Goal: Task Accomplishment & Management: Manage account settings

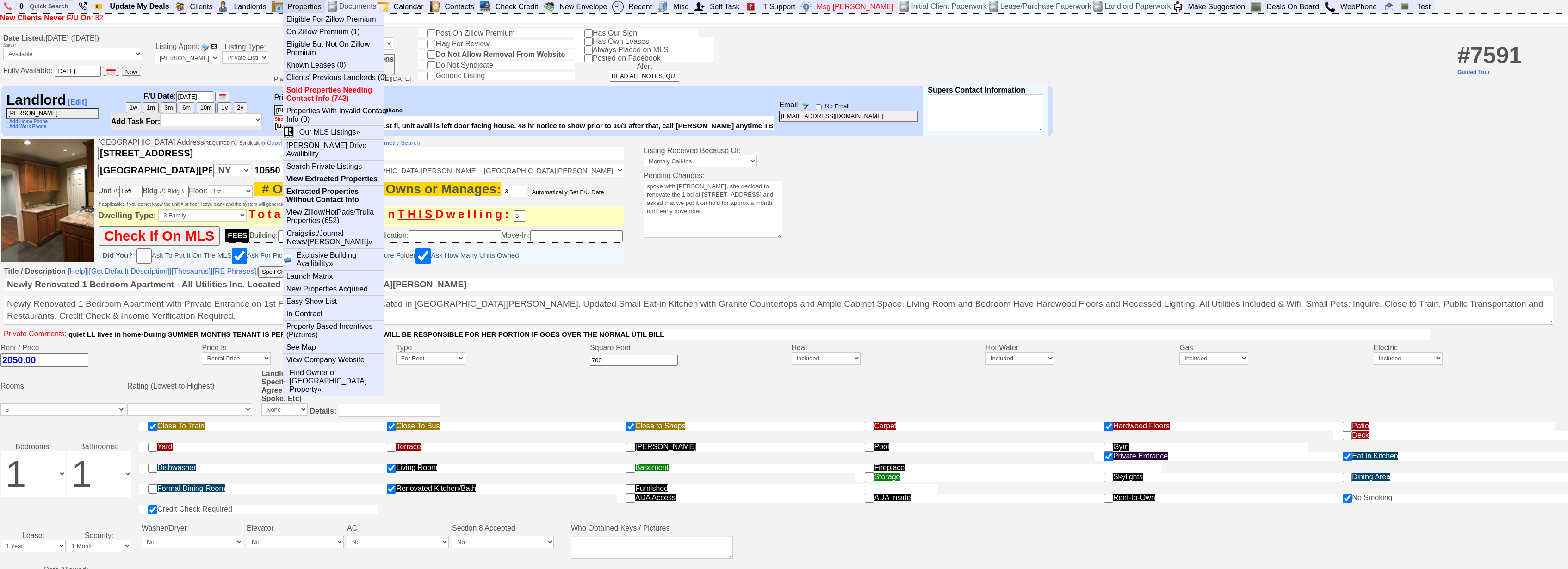
click at [317, 7] on link "Properties" at bounding box center [305, 7] width 41 height 12
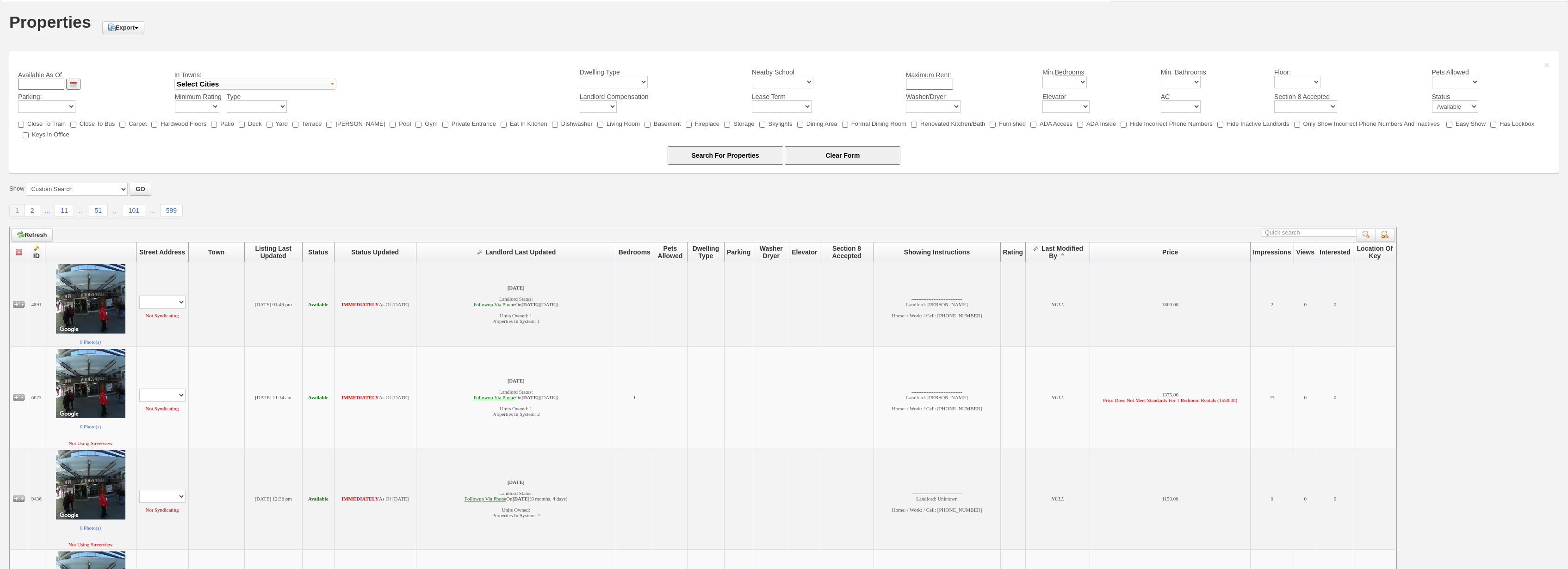
scroll to position [47, 0]
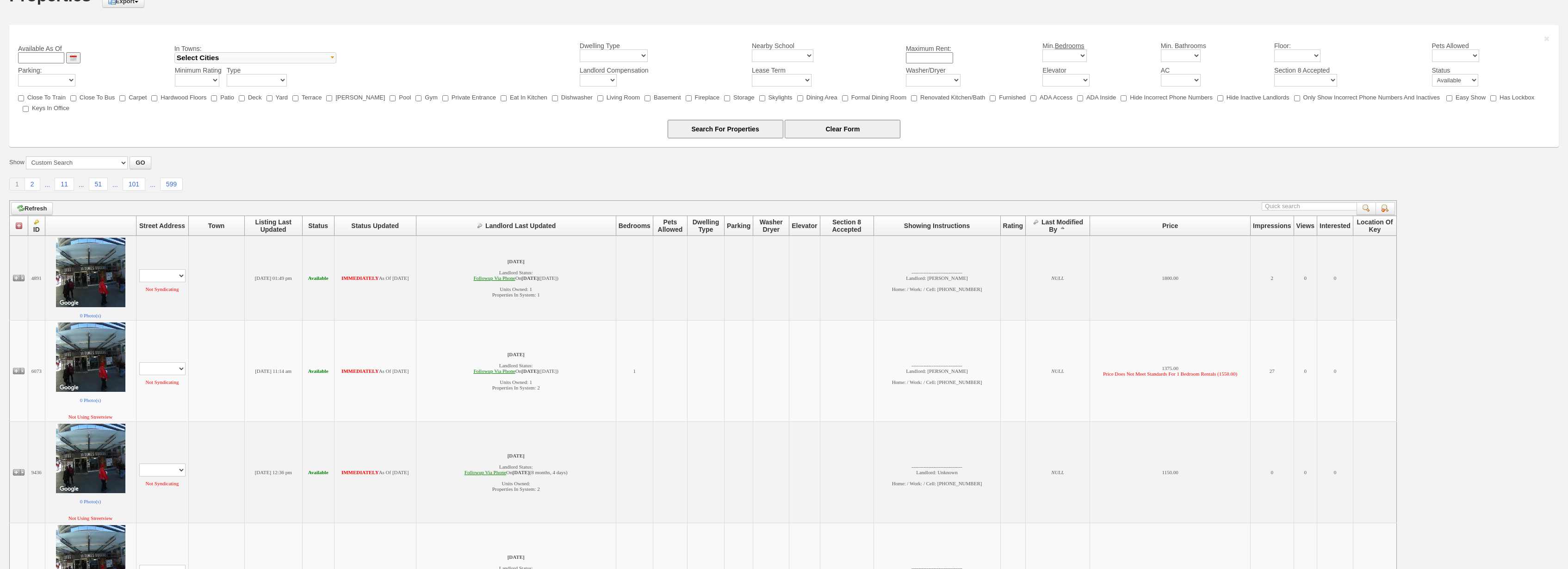
click at [351, 228] on span "Status Updated" at bounding box center [375, 226] width 47 height 7
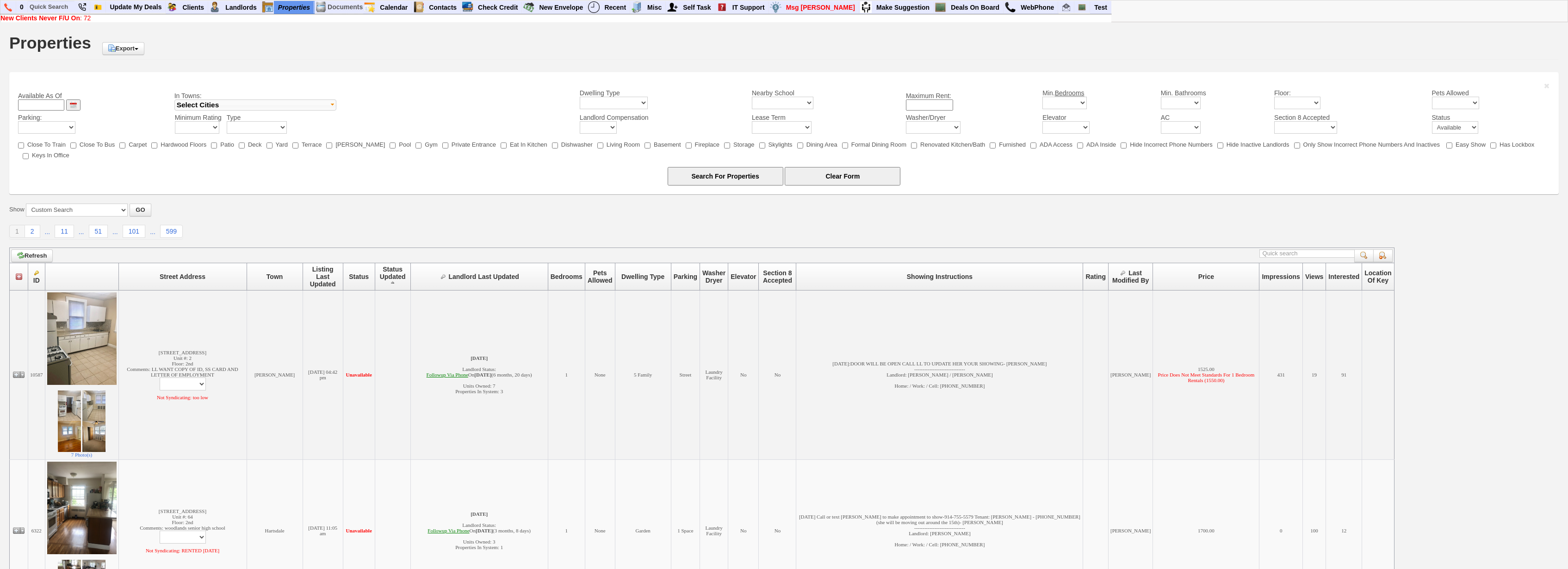
click at [310, 278] on span "Listing Last Updated" at bounding box center [323, 276] width 26 height 22
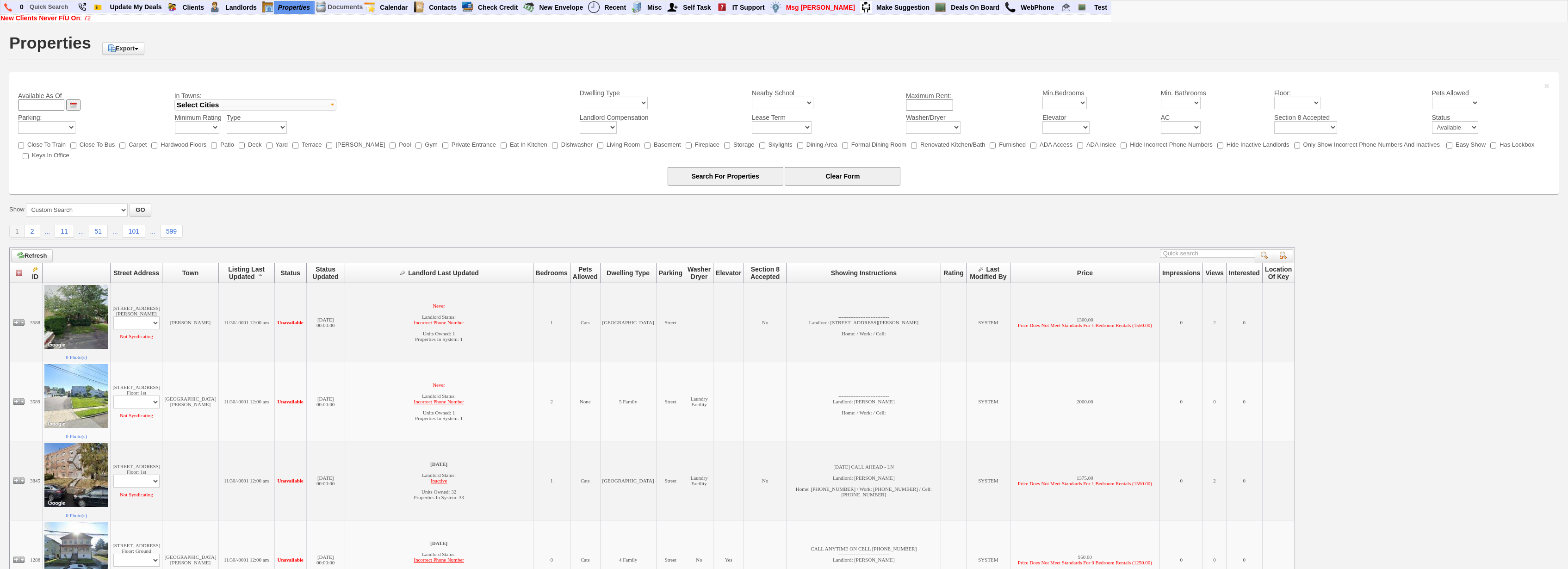
click at [228, 269] on span "Listing Last Updated" at bounding box center [247, 273] width 37 height 15
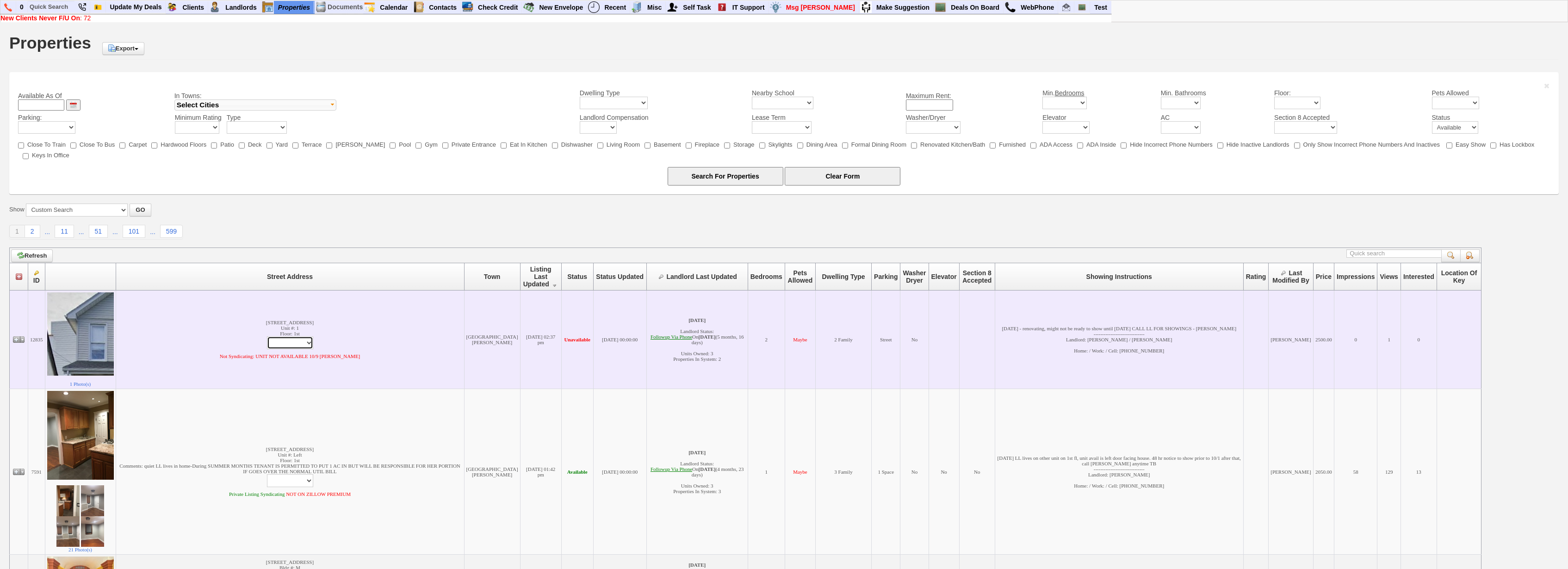
click at [267, 337] on select "Edit Property Edit Landlord Property Profile Print -> Add To Clients' Favorites…" at bounding box center [290, 343] width 46 height 13
select select "ChangeURL,/crm/custom/edit_property_form.php?redirect=%2Fcrm%2Ffind_properties.…"
click option "Edit Property" at bounding box center [0, 0] width 0 height 0
select select
